Goal: Task Accomplishment & Management: Manage account settings

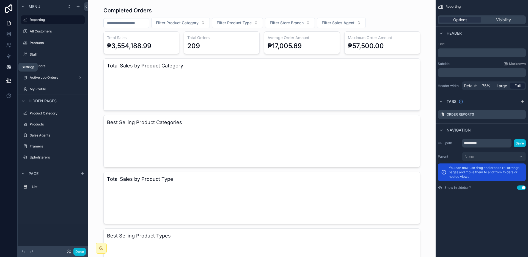
click at [11, 70] on link at bounding box center [8, 67] width 17 height 11
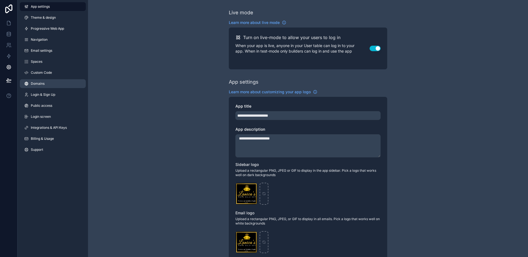
click at [54, 85] on link "Domains" at bounding box center [53, 83] width 66 height 9
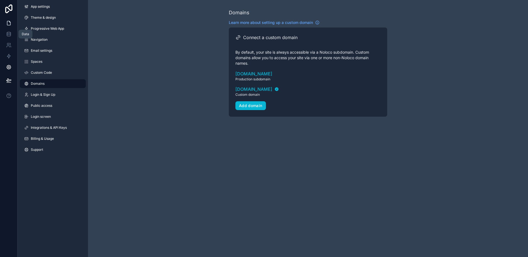
click at [10, 24] on icon at bounding box center [9, 23] width 6 height 6
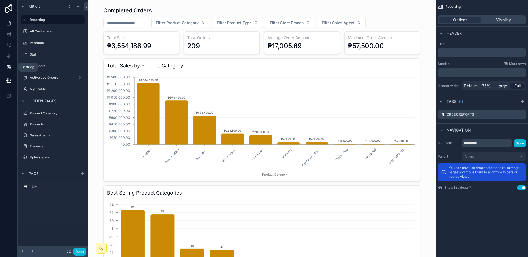
click at [11, 67] on icon at bounding box center [9, 67] width 6 height 6
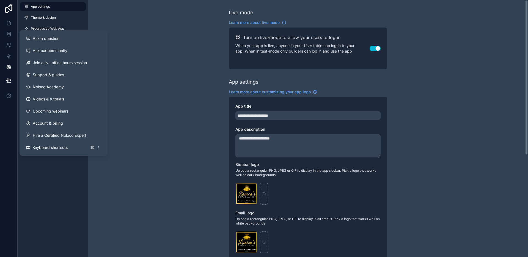
click at [151, 86] on div "**********" at bounding box center [308, 213] width 440 height 426
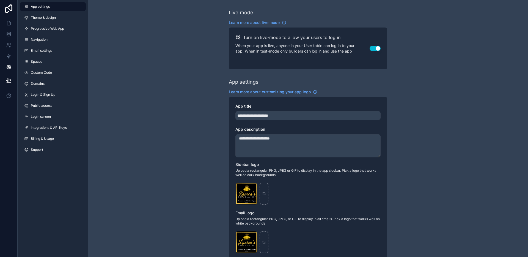
click at [17, 10] on link at bounding box center [9, 9] width 18 height 18
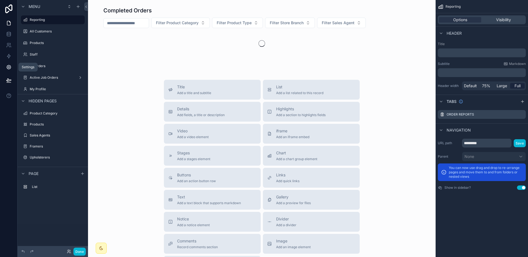
click at [12, 67] on link at bounding box center [8, 67] width 17 height 11
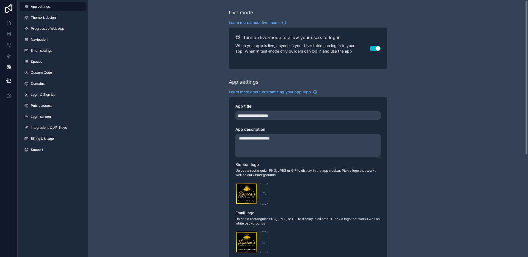
scroll to position [169, 0]
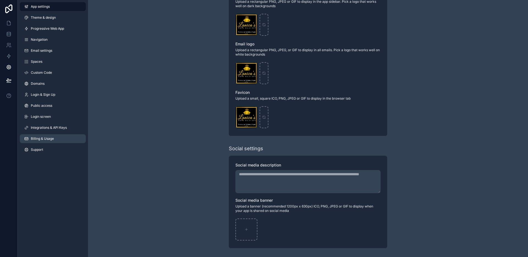
click at [42, 136] on span "Billing & Usage" at bounding box center [42, 138] width 23 height 4
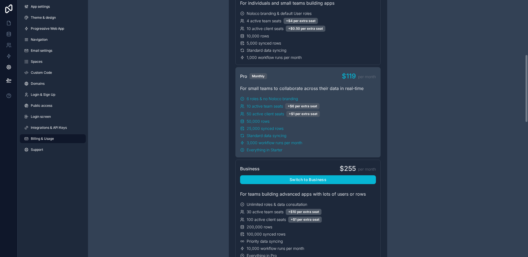
scroll to position [94, 0]
